Goal: Task Accomplishment & Management: Use online tool/utility

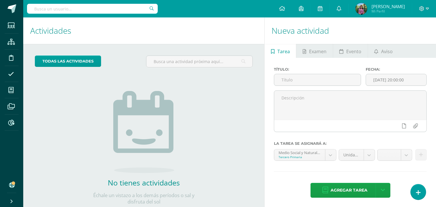
click at [105, 9] on input "text" at bounding box center [92, 9] width 131 height 10
type input "Vanessa Pitan"
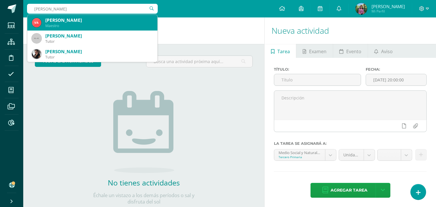
click at [77, 26] on div "Maestro" at bounding box center [99, 25] width 108 height 5
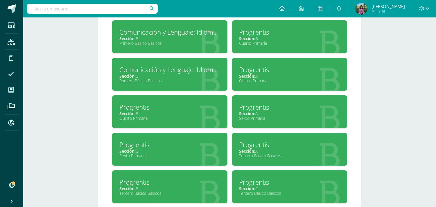
scroll to position [323, 0]
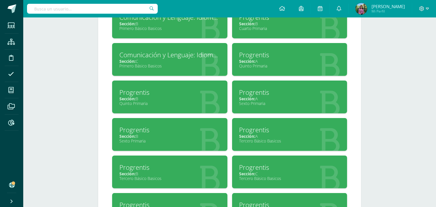
click at [256, 94] on div "Progrentis" at bounding box center [289, 92] width 101 height 9
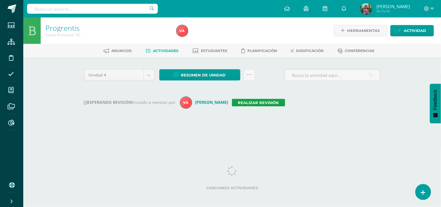
click at [240, 97] on div "ESPERANDO REVISIÓN Enviado a revision por: Vanessa Realizar revisión" at bounding box center [232, 103] width 296 height 12
click at [240, 101] on link "Realizar revisión" at bounding box center [258, 103] width 53 height 8
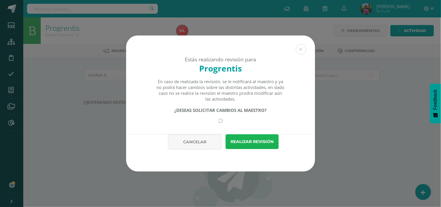
click at [237, 140] on button "Realizar revisión" at bounding box center [251, 141] width 53 height 15
